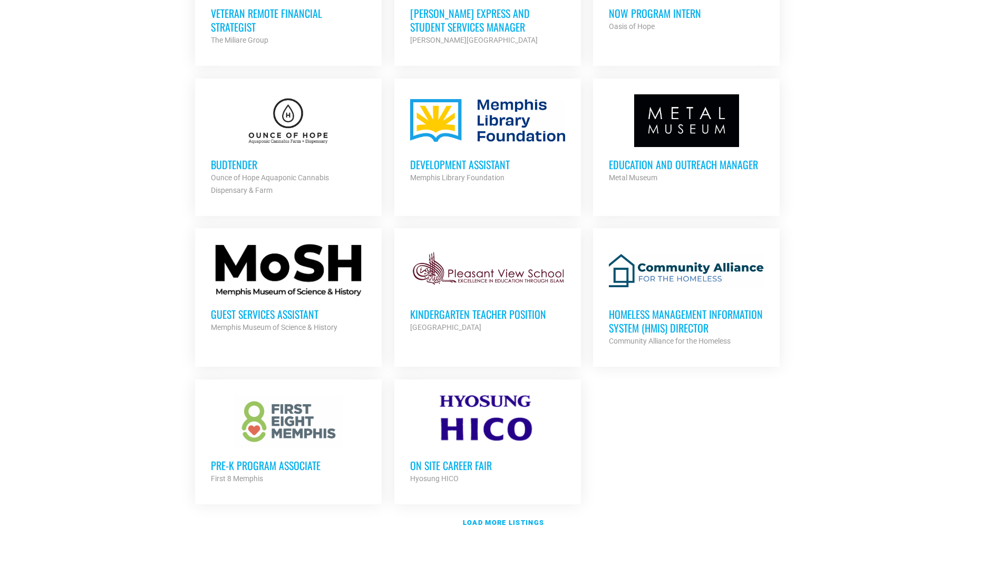
scroll to position [1001, 0]
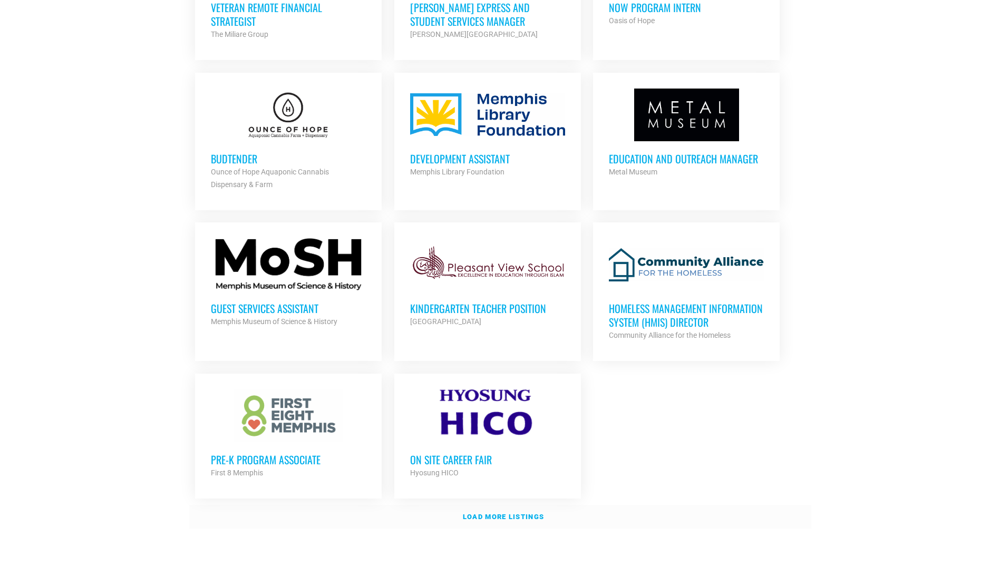
click at [498, 513] on strong "Load more listings" at bounding box center [503, 517] width 81 height 8
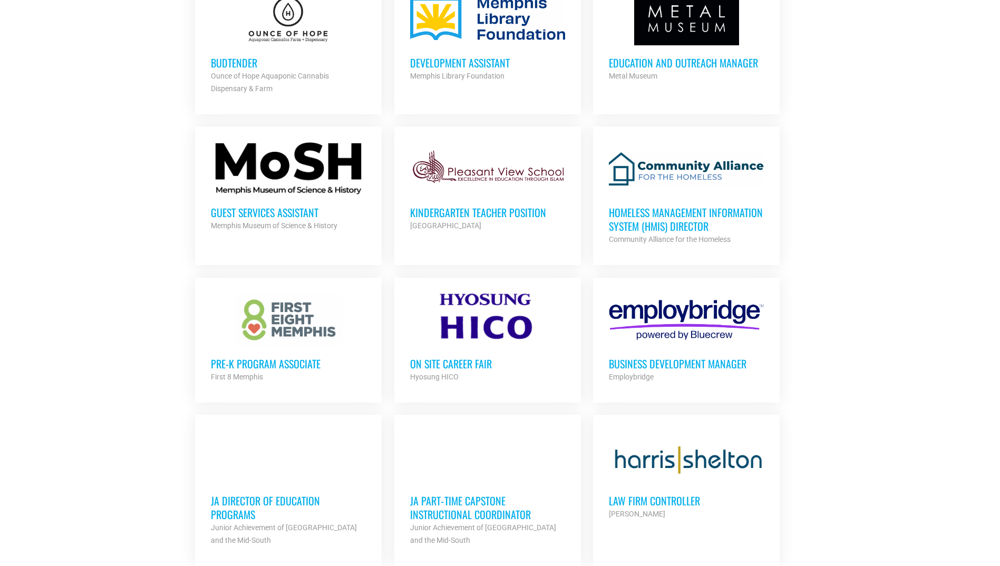
scroll to position [1107, 0]
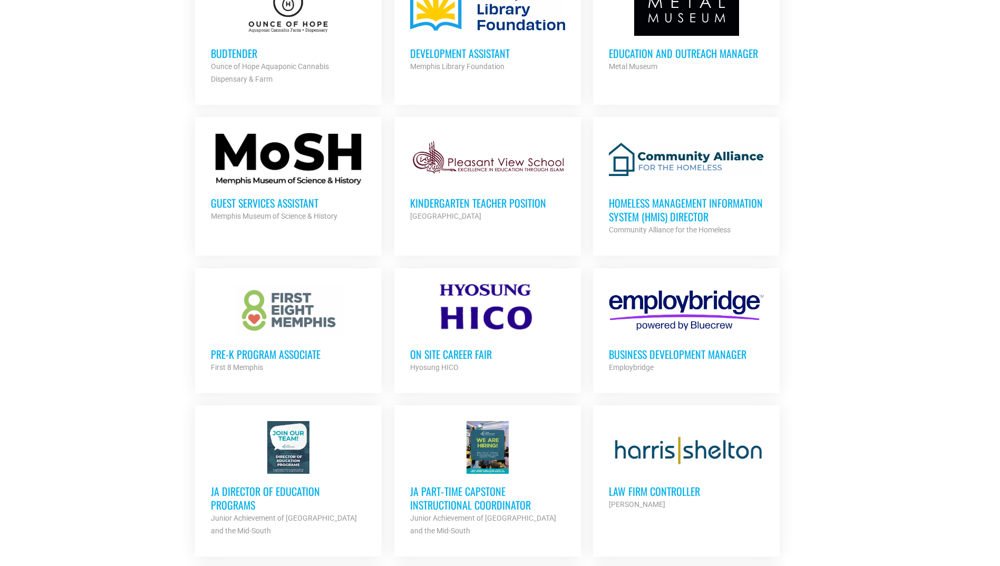
click at [249, 488] on h3 "JA Director of Education Programs" at bounding box center [288, 497] width 155 height 27
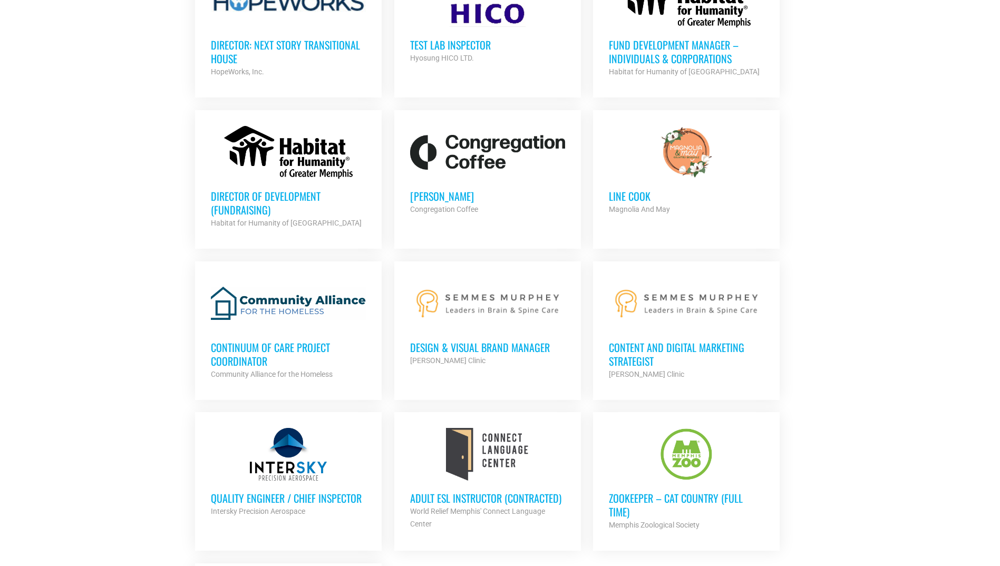
scroll to position [2056, 0]
